Goal: Task Accomplishment & Management: Use online tool/utility

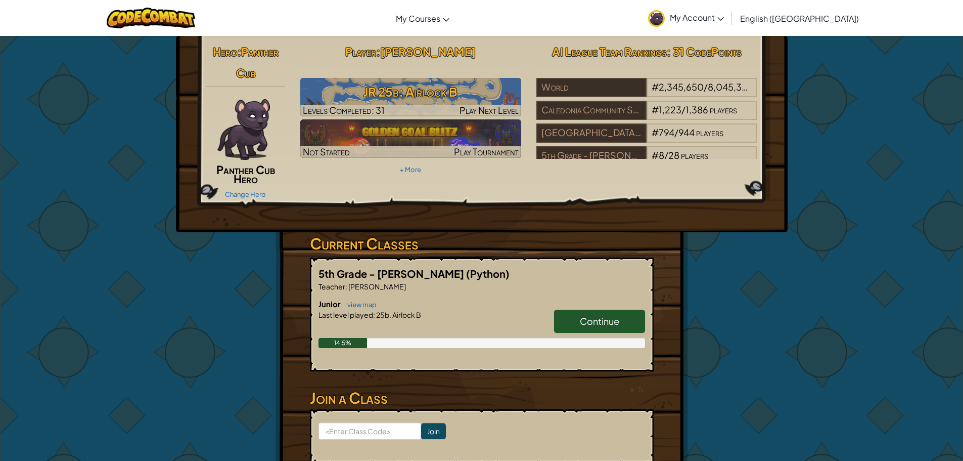
click at [604, 323] on span "Continue" at bounding box center [599, 321] width 39 height 12
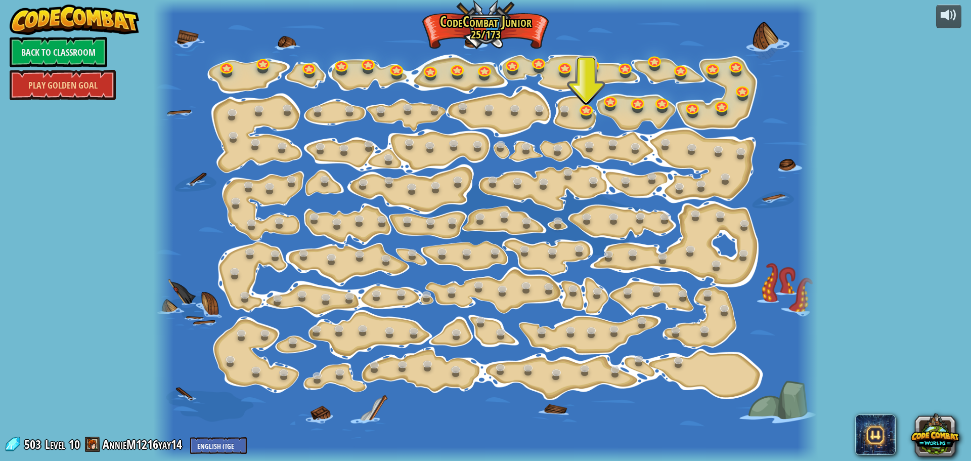
click at [586, 119] on div at bounding box center [586, 115] width 11 height 9
click at [583, 105] on link at bounding box center [586, 107] width 20 height 20
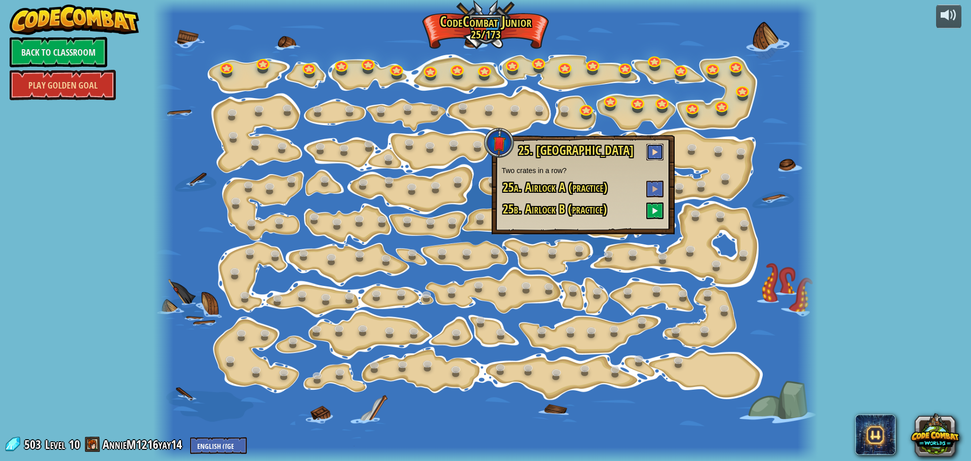
click at [653, 144] on button at bounding box center [654, 152] width 17 height 17
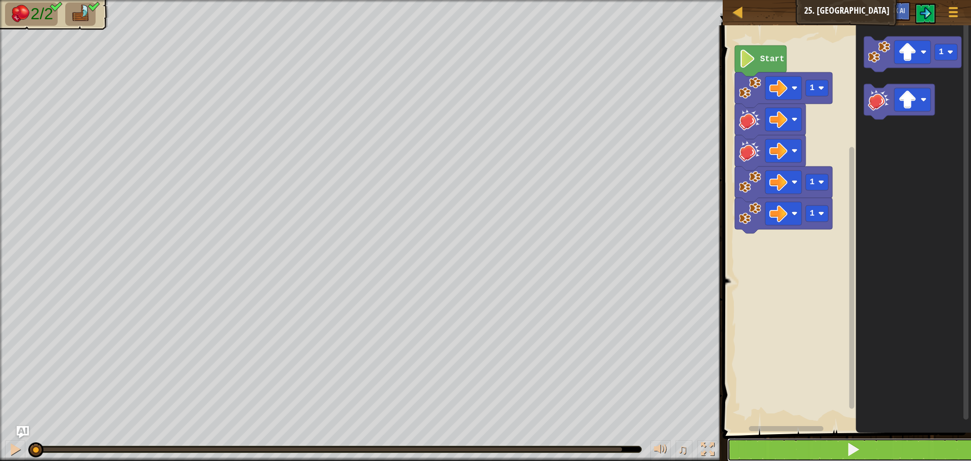
click at [936, 441] on button at bounding box center [852, 449] width 251 height 23
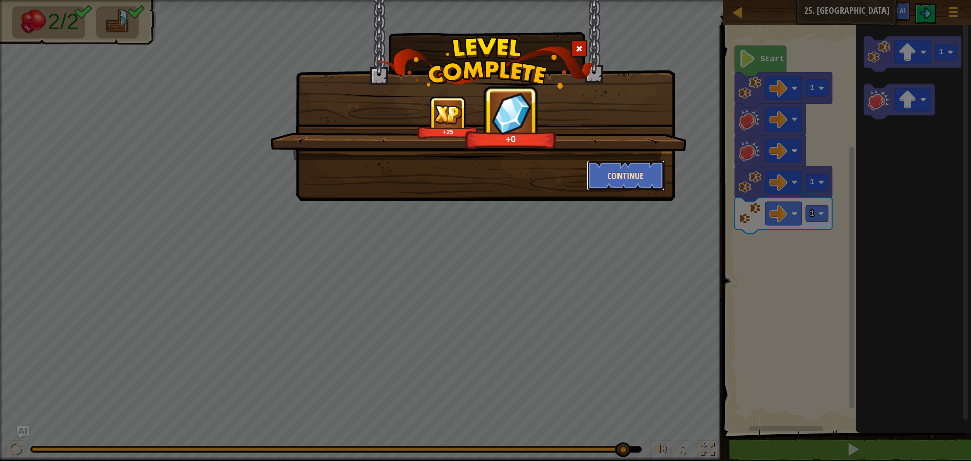
click at [625, 175] on button "Continue" at bounding box center [625, 175] width 78 height 30
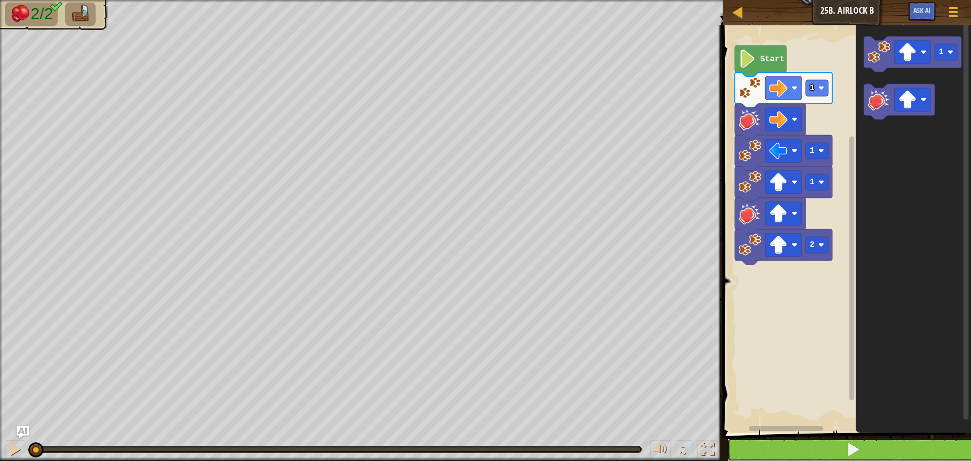
click at [797, 448] on button at bounding box center [852, 449] width 251 height 23
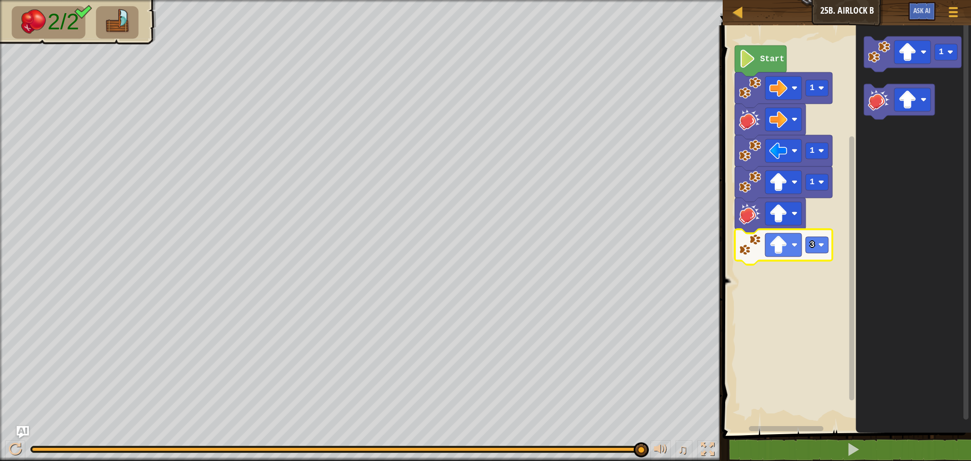
click at [831, 246] on icon "Blockly Workspace" at bounding box center [784, 246] width 98 height 35
click at [810, 245] on g "3" at bounding box center [816, 245] width 23 height 16
drag, startPoint x: 850, startPoint y: 446, endPoint x: 862, endPoint y: 422, distance: 26.7
click at [880, 433] on div "1 2 3 4 5 6 7 go ( 'right' , 1 ) hit ( 'right' ) go ( 'left' , 1 ) go ( 'up' , …" at bounding box center [844, 262] width 251 height 465
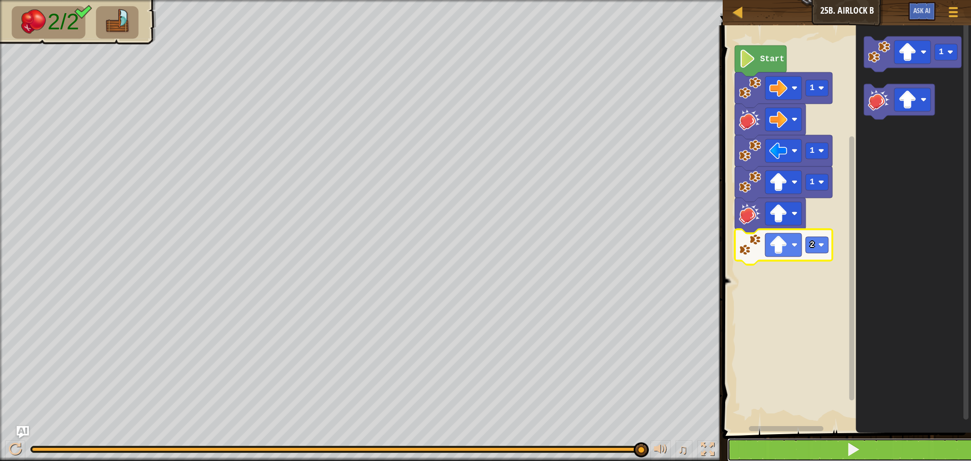
click at [861, 447] on button at bounding box center [852, 449] width 251 height 23
